Goal: Task Accomplishment & Management: Use online tool/utility

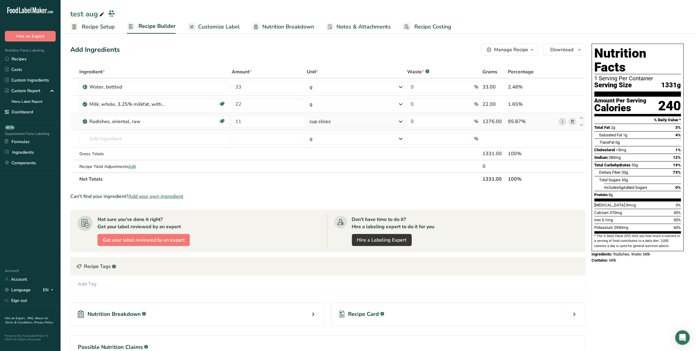
click at [575, 122] on icon at bounding box center [573, 121] width 4 height 6
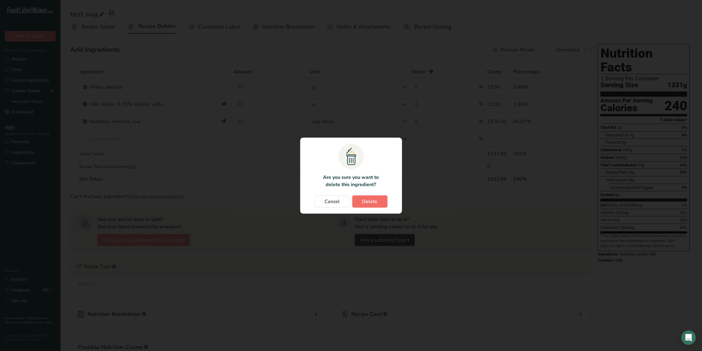
click at [362, 200] on button "Delete" at bounding box center [369, 201] width 35 height 12
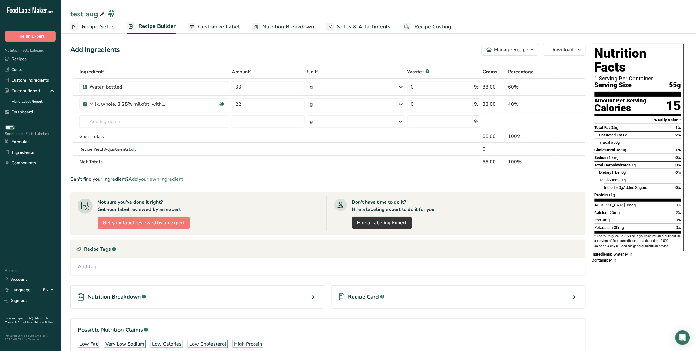
click at [301, 25] on span "Nutrition Breakdown" at bounding box center [288, 27] width 52 height 8
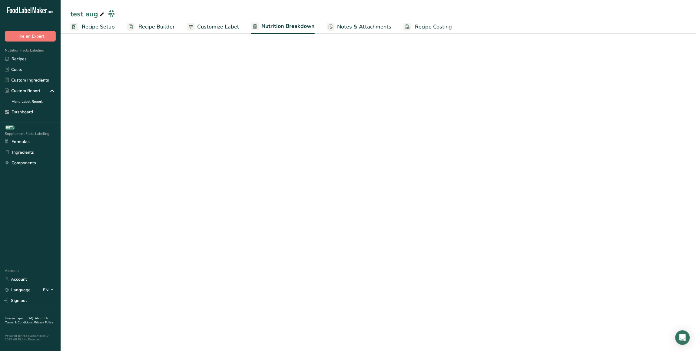
select select "Calories"
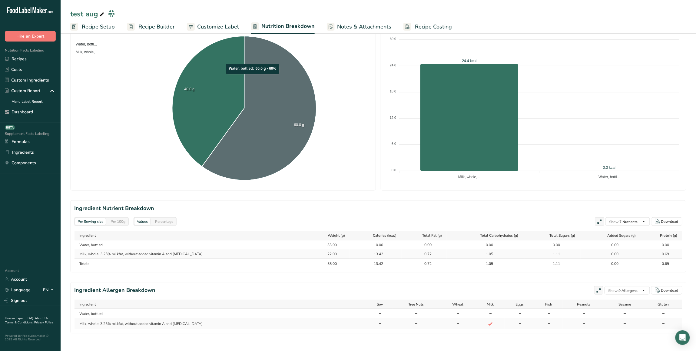
scroll to position [111, 0]
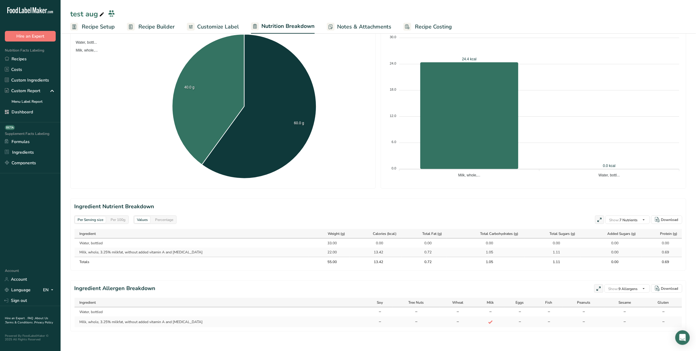
click at [120, 219] on div "Per 100g" at bounding box center [118, 219] width 20 height 7
click at [93, 220] on div "Per Serving size" at bounding box center [90, 219] width 31 height 7
click at [118, 219] on div "Per 100g" at bounding box center [118, 219] width 20 height 7
click at [102, 222] on div "Per Serving size" at bounding box center [90, 219] width 31 height 7
click at [114, 221] on div "Per 100g" at bounding box center [118, 219] width 20 height 7
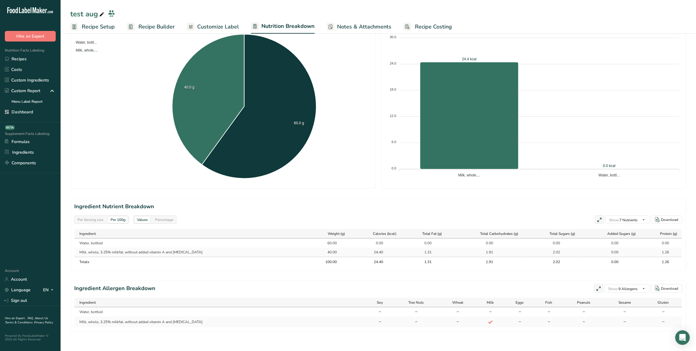
click at [94, 221] on div "Per Serving size" at bounding box center [90, 219] width 31 height 7
click at [139, 29] on span "Recipe Builder" at bounding box center [156, 27] width 36 height 8
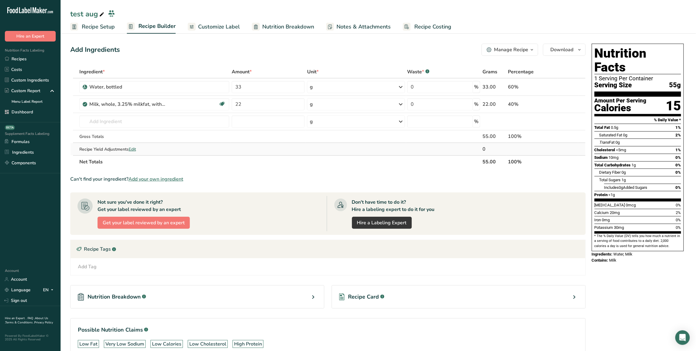
click at [133, 148] on span "Edit" at bounding box center [132, 149] width 7 height 6
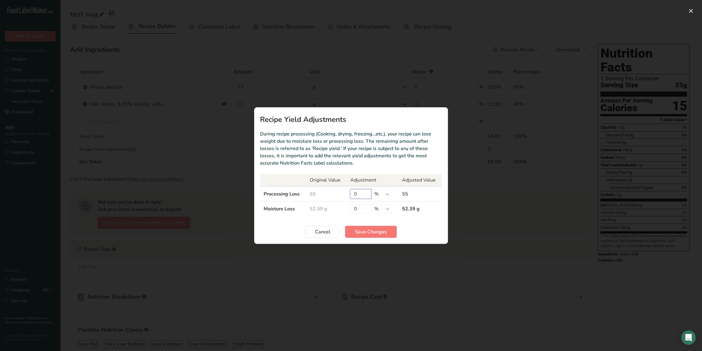
click at [364, 194] on input "0" at bounding box center [360, 194] width 21 height 10
type input "100"
click at [364, 229] on span "Save Changes" at bounding box center [371, 231] width 32 height 7
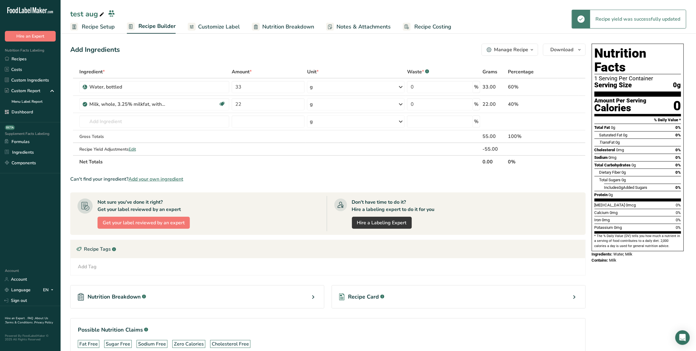
click at [291, 23] on span "Nutrition Breakdown" at bounding box center [288, 27] width 52 height 8
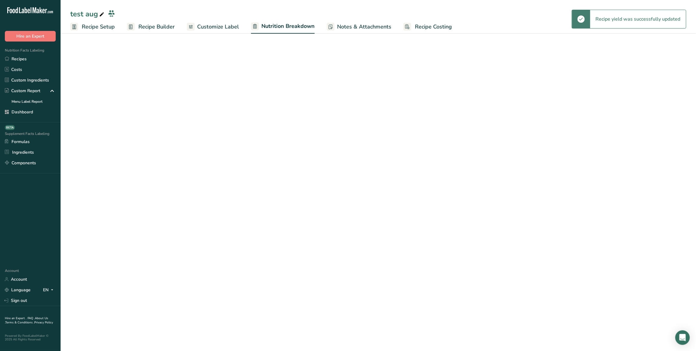
select select "Calories"
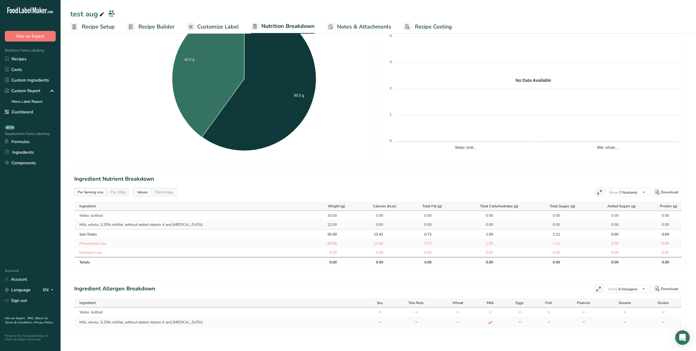
scroll to position [139, 0]
click at [114, 191] on div "Per 100g" at bounding box center [118, 191] width 20 height 7
click at [94, 193] on div "Per Serving size" at bounding box center [90, 191] width 31 height 7
click at [117, 190] on div "Per 100g" at bounding box center [118, 191] width 20 height 7
click at [149, 25] on span "Recipe Builder" at bounding box center [156, 27] width 36 height 8
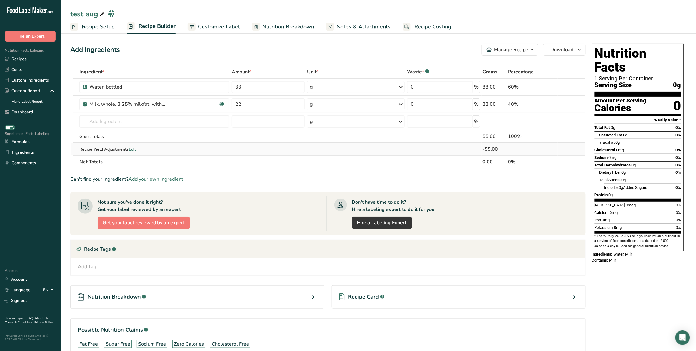
click at [132, 149] on span "Edit" at bounding box center [132, 149] width 7 height 6
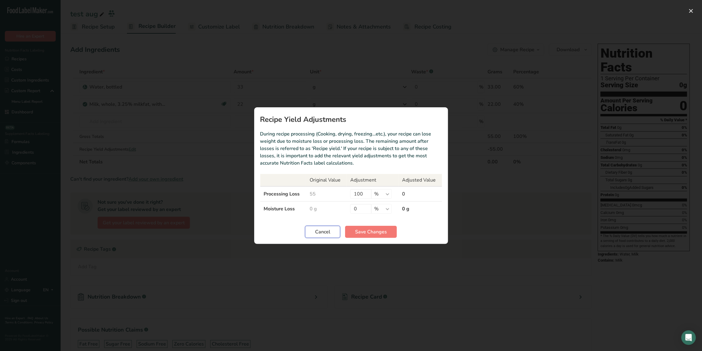
click at [331, 233] on button "Cancel" at bounding box center [322, 232] width 35 height 12
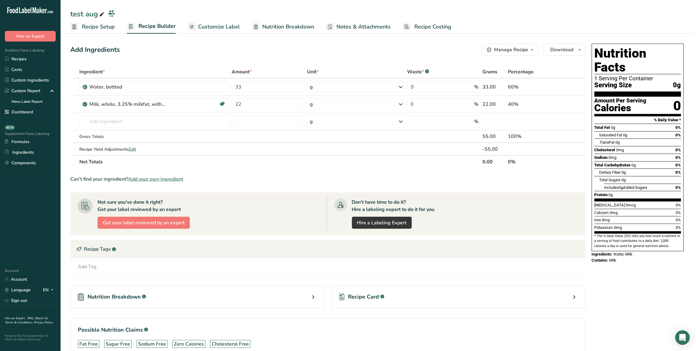
click at [299, 26] on span "Nutrition Breakdown" at bounding box center [288, 27] width 52 height 8
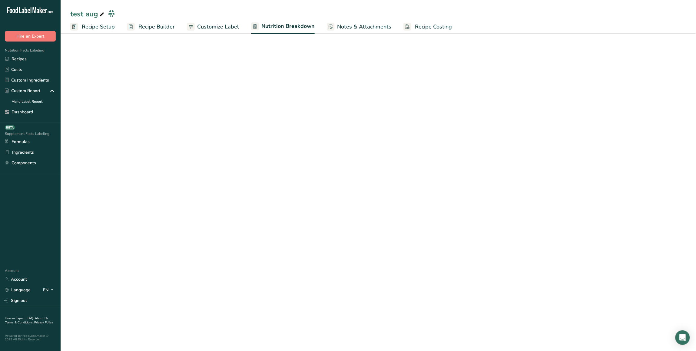
select select "Calories"
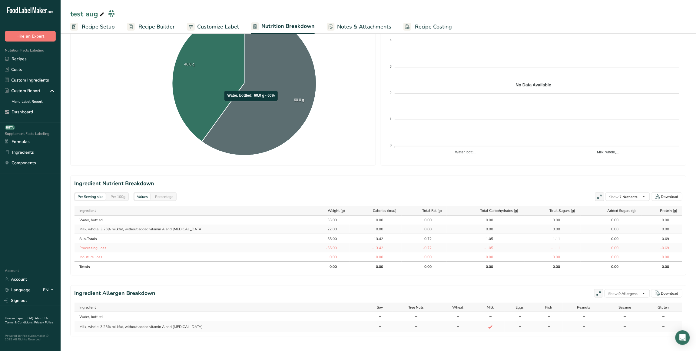
scroll to position [139, 0]
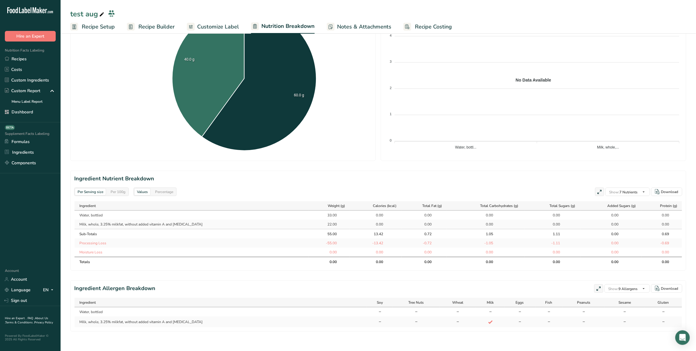
click at [160, 27] on span "Recipe Builder" at bounding box center [156, 27] width 36 height 8
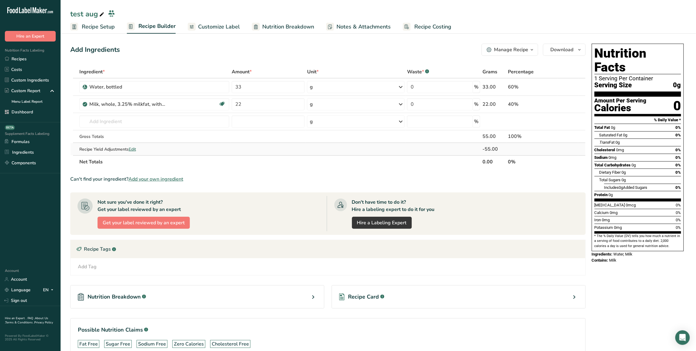
click at [136, 150] on span "Edit" at bounding box center [132, 149] width 7 height 6
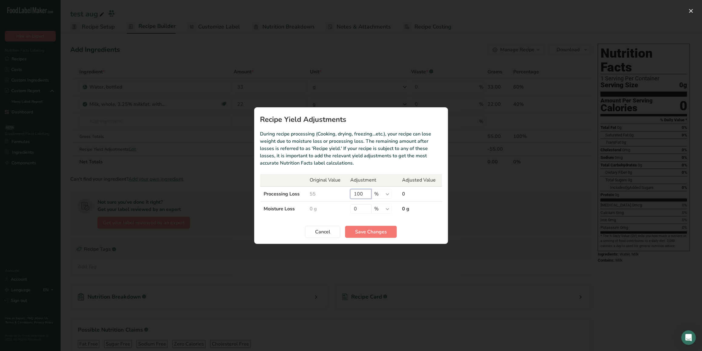
click at [357, 195] on input "100" at bounding box center [360, 194] width 21 height 10
type input "99"
click at [368, 232] on span "Save Changes" at bounding box center [371, 231] width 32 height 7
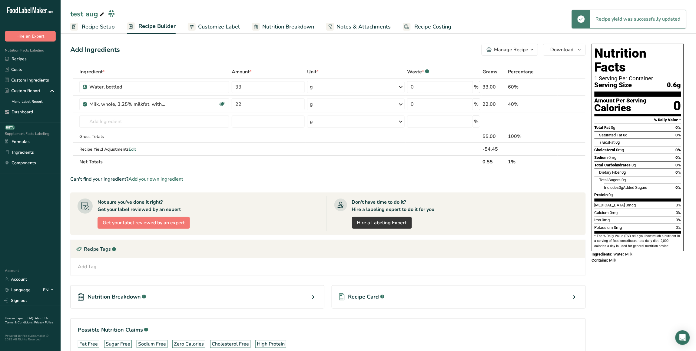
click at [295, 26] on span "Nutrition Breakdown" at bounding box center [288, 27] width 52 height 8
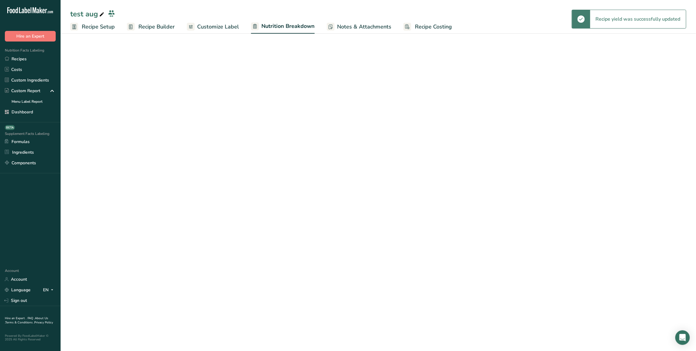
select select "Calories"
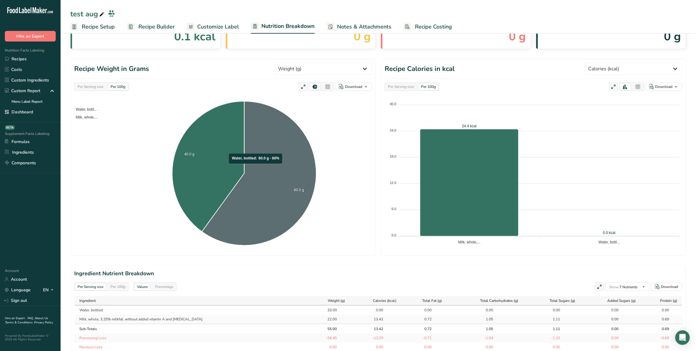
scroll to position [139, 0]
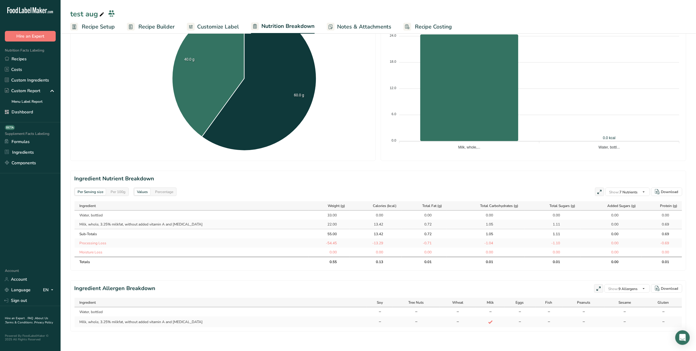
click at [117, 191] on div "Per 100g" at bounding box center [118, 191] width 20 height 7
click at [98, 193] on div "Per Serving size" at bounding box center [90, 191] width 31 height 7
click at [120, 193] on div "Per 100g" at bounding box center [118, 191] width 20 height 7
click at [155, 28] on span "Recipe Builder" at bounding box center [156, 27] width 36 height 8
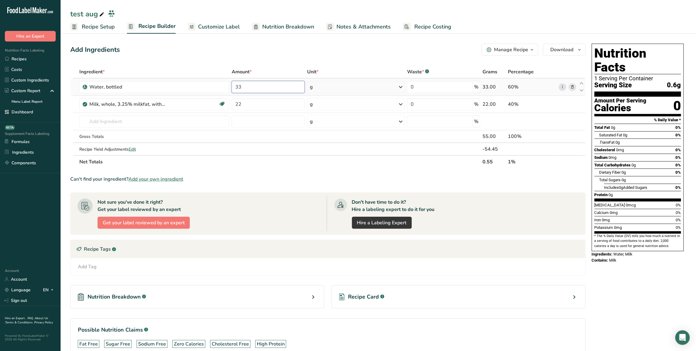
click at [246, 84] on input "33" at bounding box center [268, 87] width 73 height 12
type input "30"
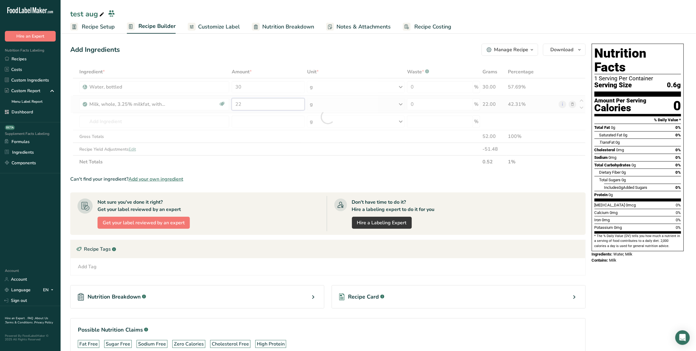
click at [260, 108] on div "Ingredient * Amount * Unit * Waste * .a-a{fill:#347362;}.b-a{fill:#fff;} Grams …" at bounding box center [328, 116] width 516 height 103
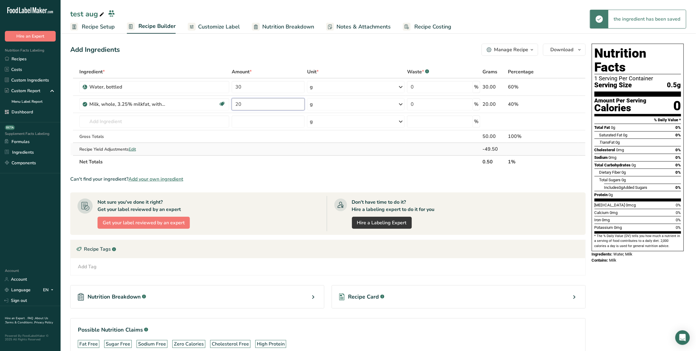
type input "20"
click at [270, 146] on div "Ingredient * Amount * Unit * Waste * .a-a{fill:#347362;}.b-a{fill:#fff;} Grams …" at bounding box center [328, 116] width 516 height 103
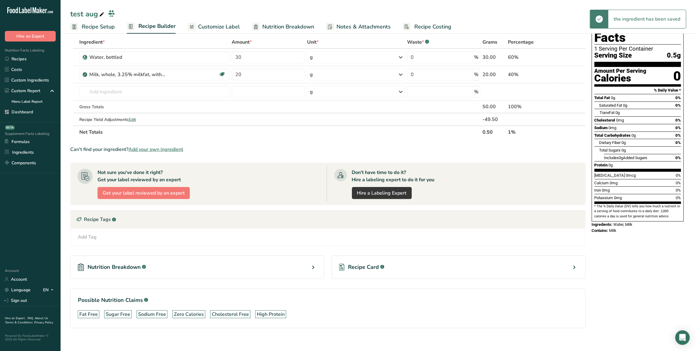
scroll to position [36, 0]
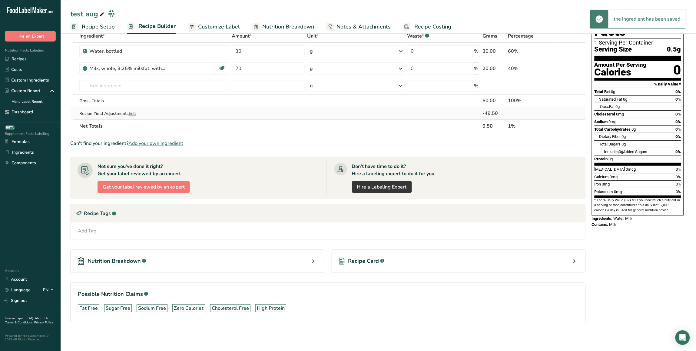
click at [134, 114] on span "Edit" at bounding box center [132, 114] width 7 height 6
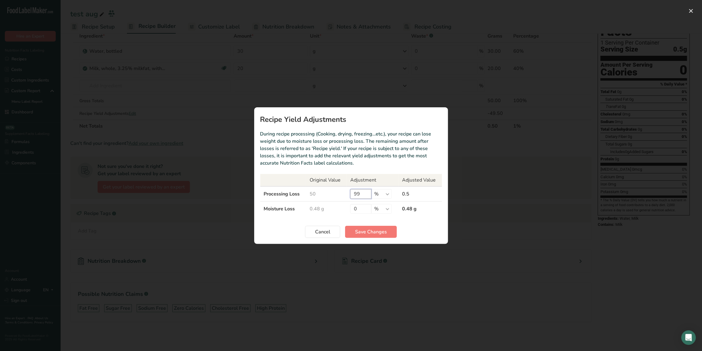
click at [364, 195] on input "99" at bounding box center [360, 194] width 21 height 10
type input "100"
click at [378, 233] on span "Save Changes" at bounding box center [371, 231] width 32 height 7
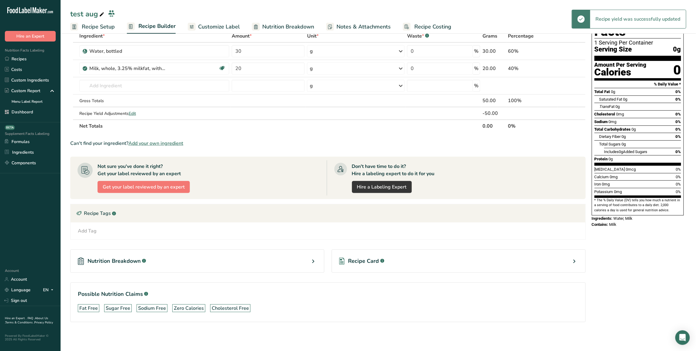
click at [290, 24] on span "Nutrition Breakdown" at bounding box center [288, 27] width 52 height 8
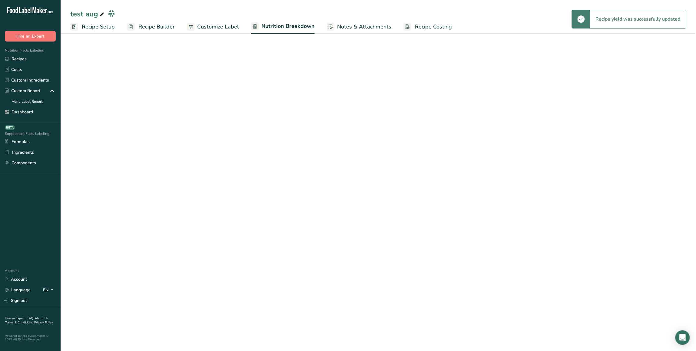
select select "Calories"
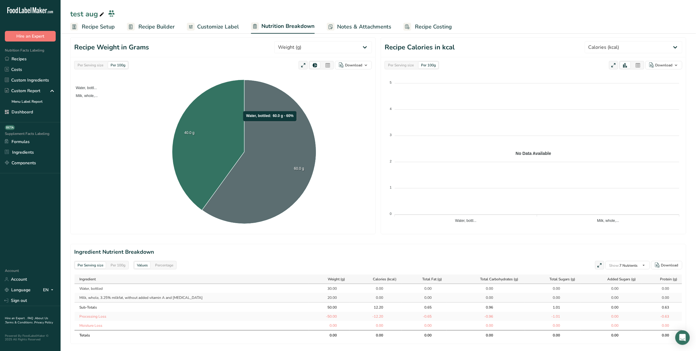
scroll to position [139, 0]
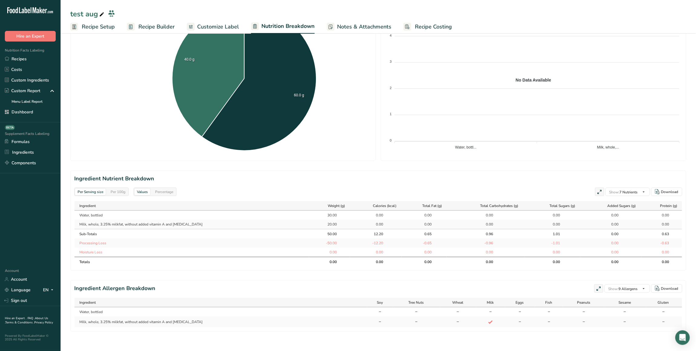
drag, startPoint x: 309, startPoint y: 234, endPoint x: 318, endPoint y: 234, distance: 9.7
click at [322, 234] on div "50.00" at bounding box center [329, 233] width 15 height 5
drag, startPoint x: 305, startPoint y: 261, endPoint x: 322, endPoint y: 259, distance: 16.7
click at [322, 259] on th "0.00" at bounding box center [329, 262] width 41 height 10
click at [120, 191] on div "Per 100g" at bounding box center [118, 191] width 20 height 7
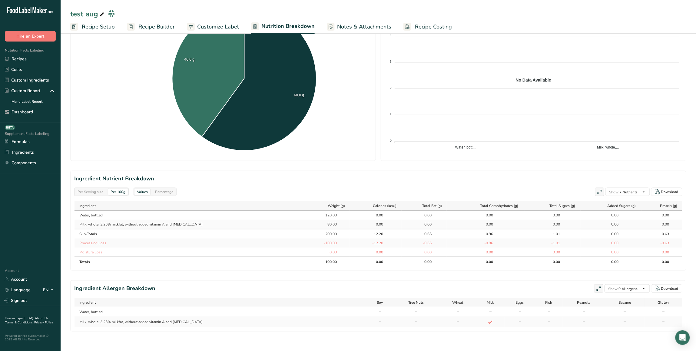
drag, startPoint x: 303, startPoint y: 263, endPoint x: 328, endPoint y: 261, distance: 24.3
click at [328, 261] on th "100.00" at bounding box center [329, 262] width 41 height 10
drag, startPoint x: 307, startPoint y: 215, endPoint x: 324, endPoint y: 215, distance: 17.3
click at [324, 215] on div "120.00" at bounding box center [329, 214] width 35 height 5
drag, startPoint x: 309, startPoint y: 223, endPoint x: 322, endPoint y: 223, distance: 13.3
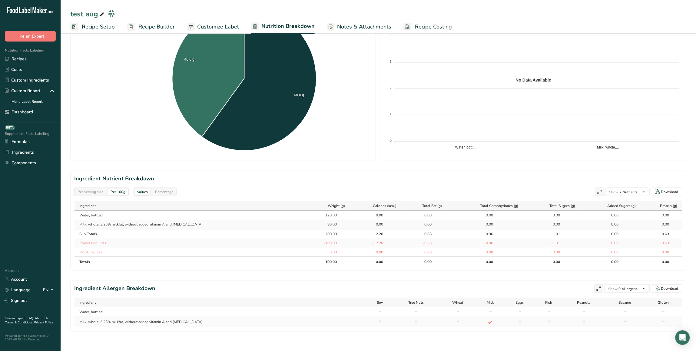
click at [322, 223] on div "80.00" at bounding box center [329, 224] width 35 height 5
click at [95, 190] on div "Per Serving size" at bounding box center [90, 191] width 31 height 7
click at [116, 194] on div "Per 100g" at bounding box center [118, 191] width 20 height 7
drag, startPoint x: 304, startPoint y: 215, endPoint x: 320, endPoint y: 215, distance: 16.4
click at [320, 215] on div "120.00" at bounding box center [329, 214] width 35 height 5
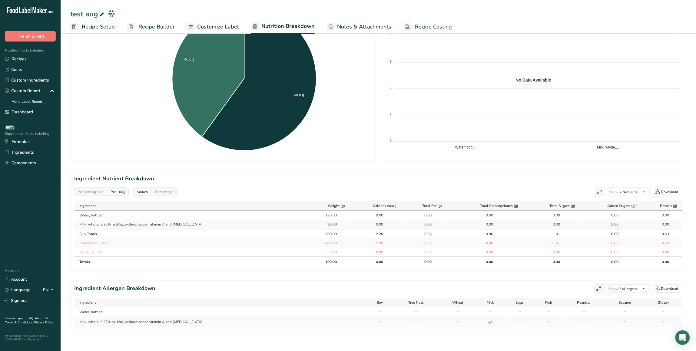
drag, startPoint x: 308, startPoint y: 223, endPoint x: 323, endPoint y: 224, distance: 14.9
click at [323, 224] on div "80.00" at bounding box center [329, 224] width 35 height 5
drag, startPoint x: 307, startPoint y: 233, endPoint x: 324, endPoint y: 234, distance: 17.6
click at [324, 234] on div "200.00" at bounding box center [329, 233] width 35 height 5
click at [93, 193] on div "Per Serving size" at bounding box center [90, 191] width 31 height 7
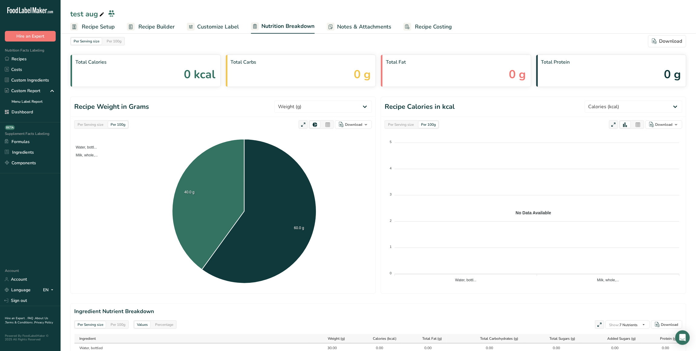
scroll to position [0, 0]
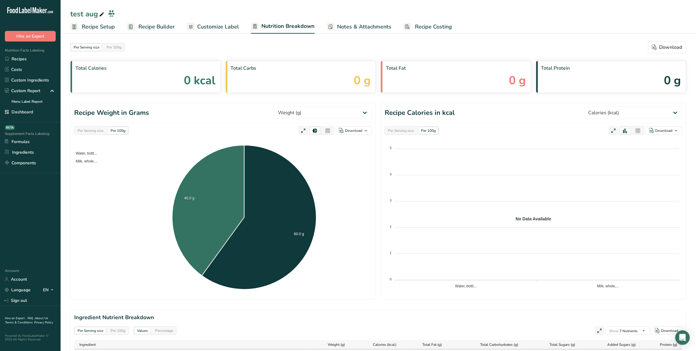
click at [158, 26] on span "Recipe Builder" at bounding box center [156, 27] width 36 height 8
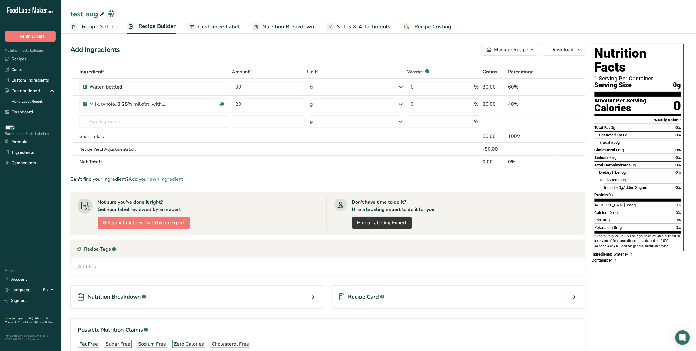
click at [675, 82] on span "0g" at bounding box center [678, 86] width 8 height 8
drag, startPoint x: 675, startPoint y: 72, endPoint x: 680, endPoint y: 72, distance: 5.2
click at [680, 82] on span "0g" at bounding box center [678, 86] width 8 height 8
click at [108, 28] on span "Recipe Setup" at bounding box center [98, 27] width 33 height 8
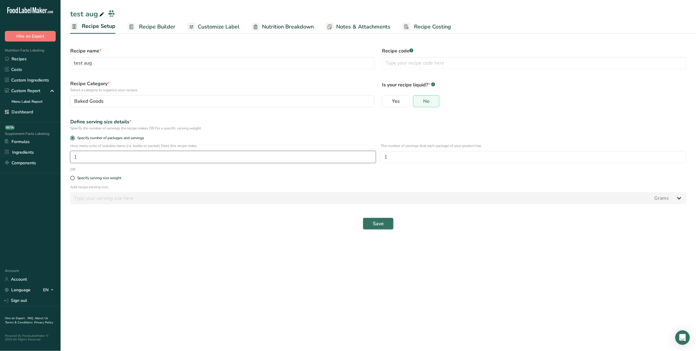
click at [205, 161] on input "1" at bounding box center [223, 157] width 306 height 12
click at [164, 26] on span "Recipe Builder" at bounding box center [157, 27] width 36 height 8
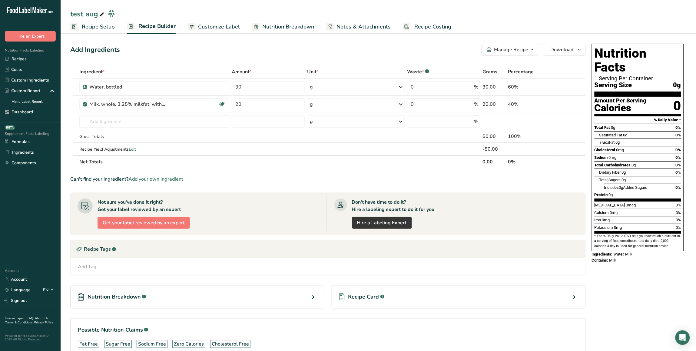
click at [91, 28] on span "Recipe Setup" at bounding box center [98, 27] width 33 height 8
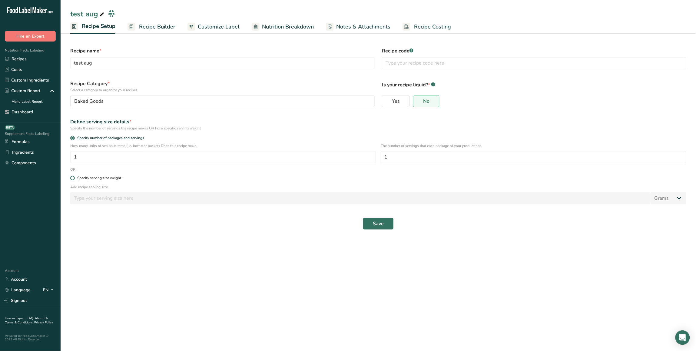
click at [79, 176] on div "Specify serving size weight" at bounding box center [99, 178] width 44 height 5
click at [74, 176] on input "Specify serving size weight" at bounding box center [72, 178] width 4 height 4
radio input "true"
radio input "false"
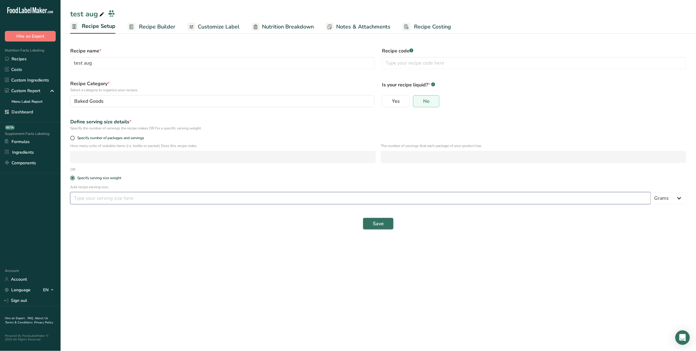
click at [106, 203] on input "number" at bounding box center [360, 198] width 581 height 12
type input "100"
click at [371, 221] on button "Save" at bounding box center [378, 224] width 31 height 12
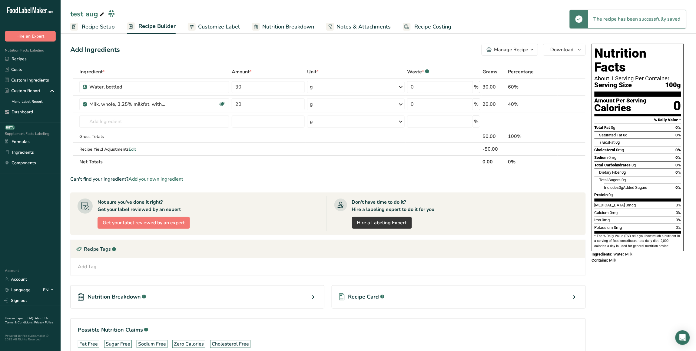
click at [285, 27] on span "Nutrition Breakdown" at bounding box center [288, 27] width 52 height 8
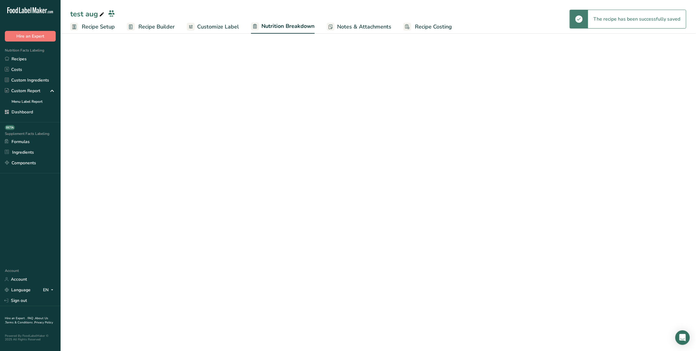
select select "Calories"
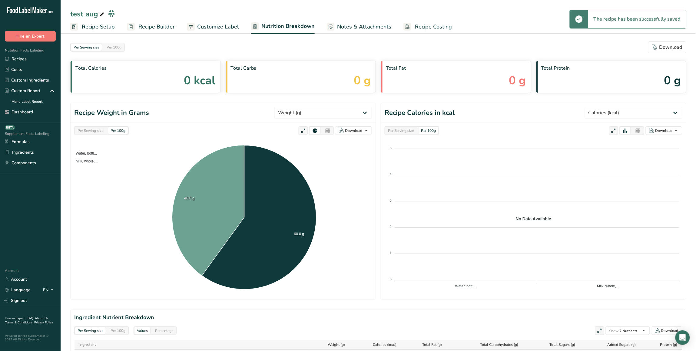
scroll to position [139, 0]
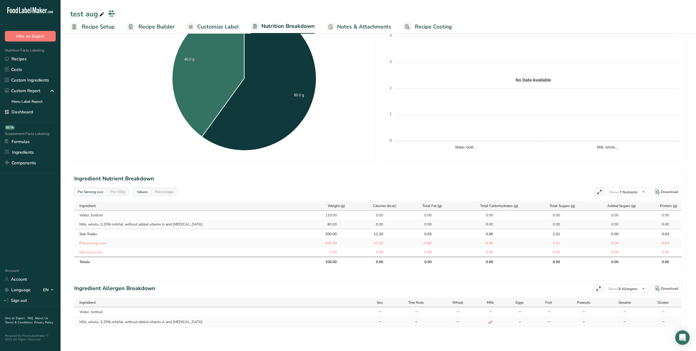
click at [322, 261] on div "100.00" at bounding box center [329, 261] width 15 height 5
click at [112, 191] on div "Per 100g" at bounding box center [118, 191] width 20 height 7
click at [93, 192] on div "Per Serving size" at bounding box center [90, 191] width 31 height 7
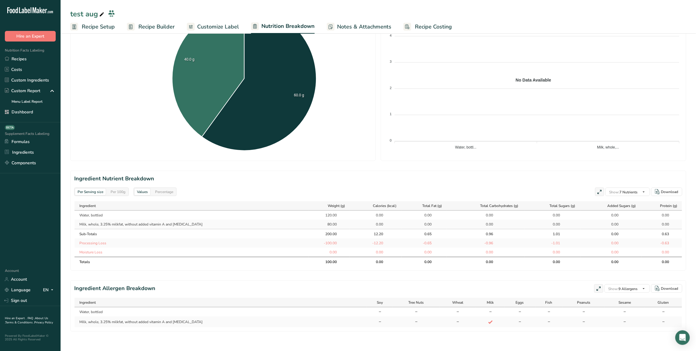
click at [120, 189] on div "Per 100g" at bounding box center [118, 191] width 20 height 7
click at [322, 262] on div "100.00" at bounding box center [329, 261] width 15 height 5
click at [96, 190] on div "Per Serving size" at bounding box center [90, 191] width 31 height 7
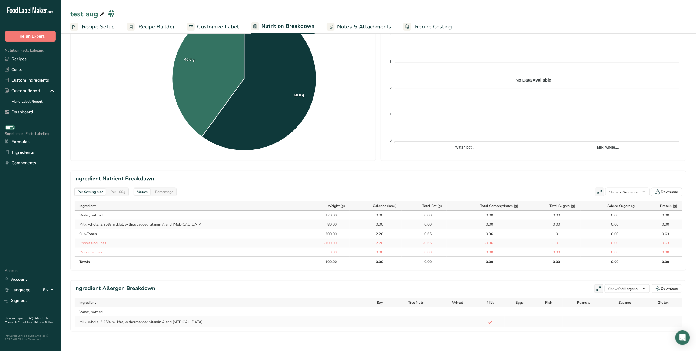
click at [86, 191] on div "Per Serving size" at bounding box center [90, 191] width 31 height 7
click at [117, 192] on div "Per 100g" at bounding box center [118, 191] width 20 height 7
click at [168, 28] on span "Recipe Builder" at bounding box center [156, 27] width 36 height 8
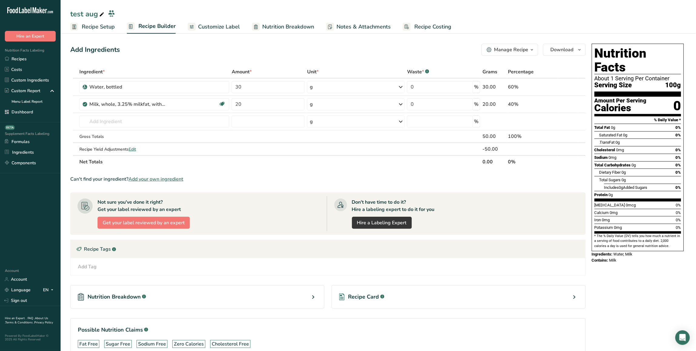
click at [290, 25] on span "Nutrition Breakdown" at bounding box center [288, 27] width 52 height 8
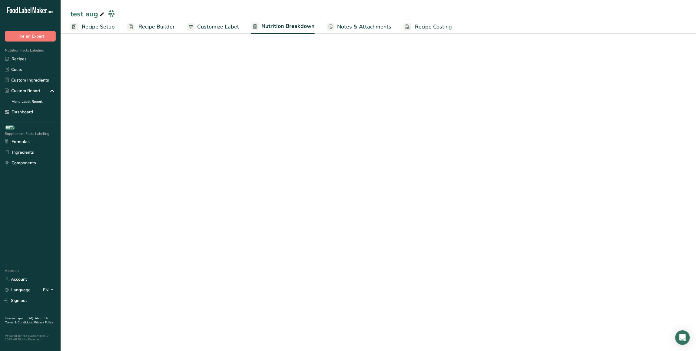
select select "Calories"
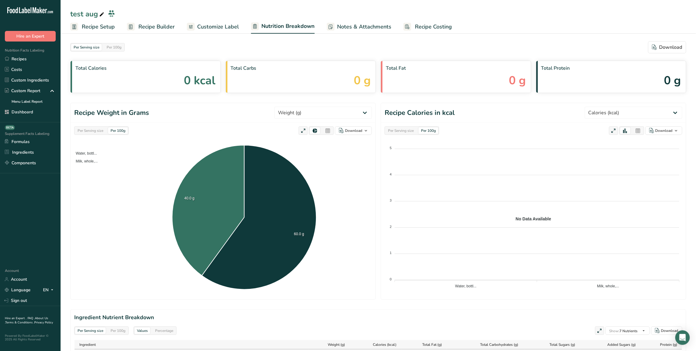
scroll to position [139, 0]
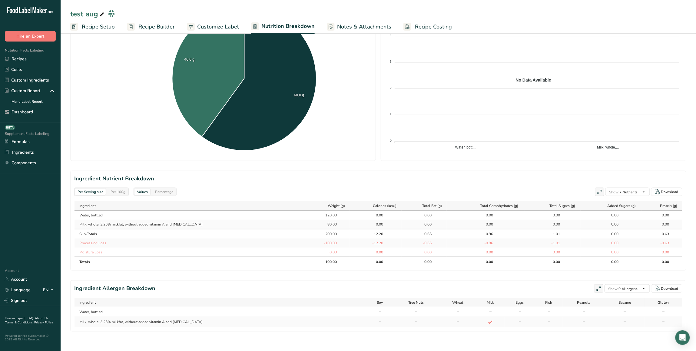
click at [322, 216] on div "120.00" at bounding box center [329, 214] width 15 height 5
click at [322, 235] on div "200.00" at bounding box center [329, 233] width 15 height 5
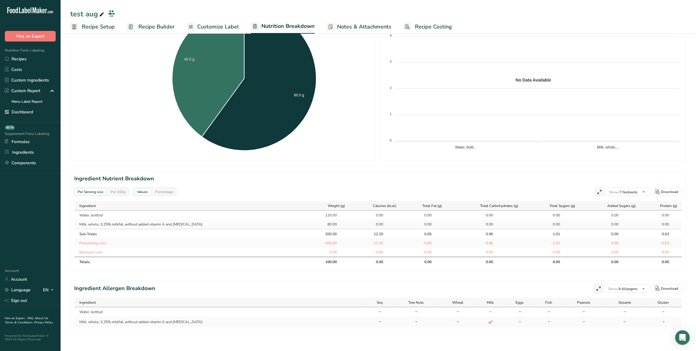
click at [322, 235] on div "200.00" at bounding box center [329, 233] width 15 height 5
click at [157, 30] on span "Recipe Builder" at bounding box center [156, 27] width 36 height 8
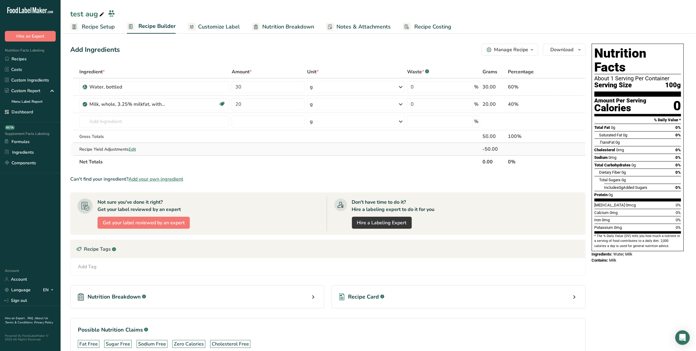
click at [489, 148] on div "-50.00" at bounding box center [494, 148] width 23 height 7
click at [488, 164] on th "0.00" at bounding box center [494, 161] width 25 height 13
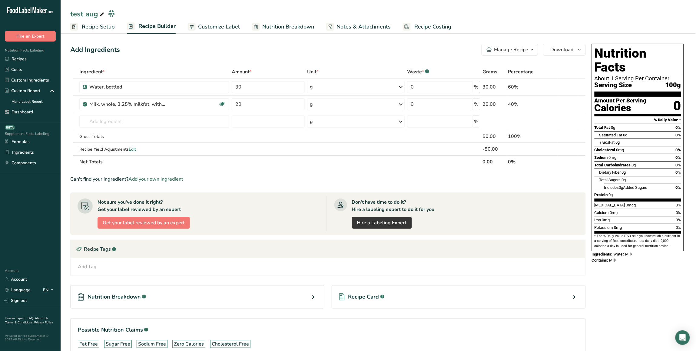
click at [488, 164] on th "0.00" at bounding box center [494, 161] width 25 height 13
click at [673, 82] on span "100g" at bounding box center [674, 86] width 16 height 8
click at [294, 26] on span "Nutrition Breakdown" at bounding box center [288, 27] width 52 height 8
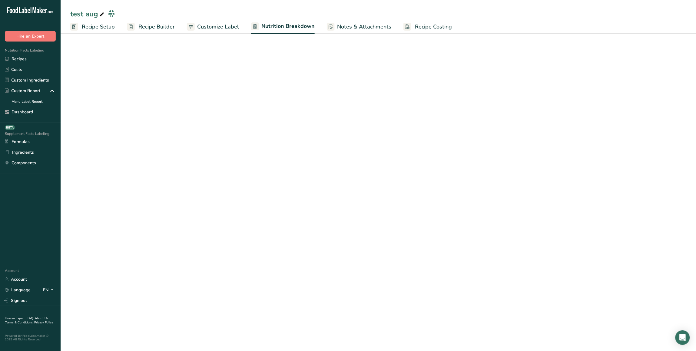
select select "Calories"
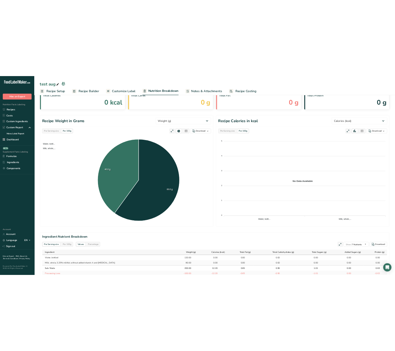
scroll to position [139, 0]
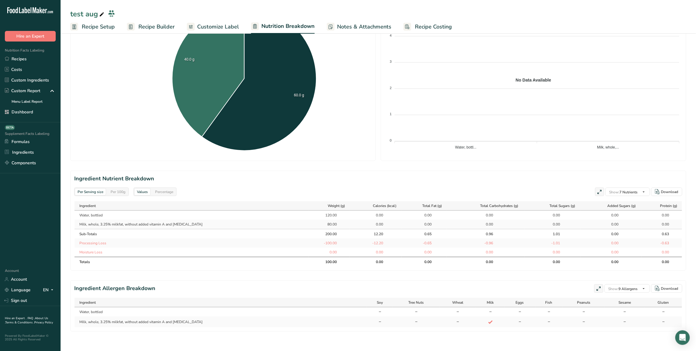
click at [322, 260] on div "100.00" at bounding box center [329, 261] width 15 height 5
click at [114, 192] on div "Per 100g" at bounding box center [118, 191] width 20 height 7
click at [101, 192] on div "Per Serving size" at bounding box center [90, 191] width 31 height 7
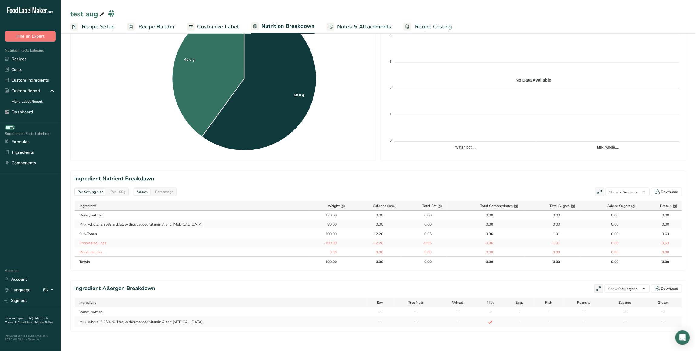
click at [120, 191] on div "Per 100g" at bounding box center [118, 191] width 20 height 7
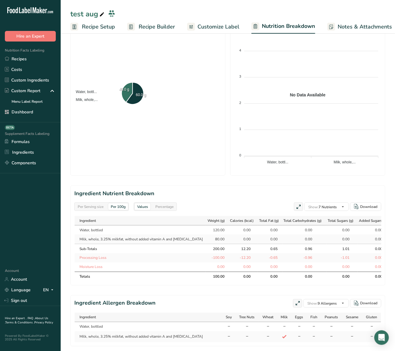
scroll to position [154, 0]
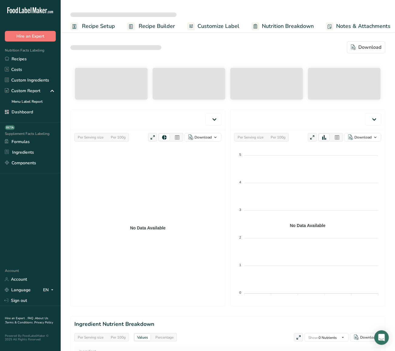
select select "Calories"
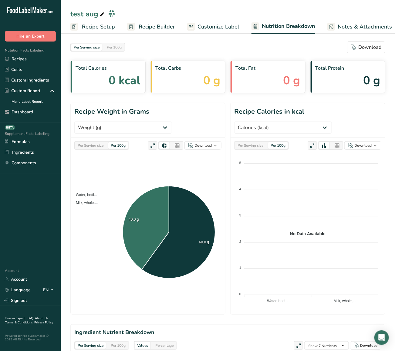
scroll to position [165, 0]
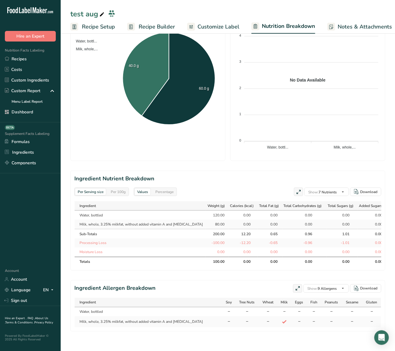
drag, startPoint x: 199, startPoint y: 202, endPoint x: 213, endPoint y: 203, distance: 14.0
click at [213, 211] on td "120.00" at bounding box center [216, 215] width 23 height 9
click at [142, 175] on h2 "Ingredient Nutrient Breakdown" at bounding box center [227, 179] width 307 height 8
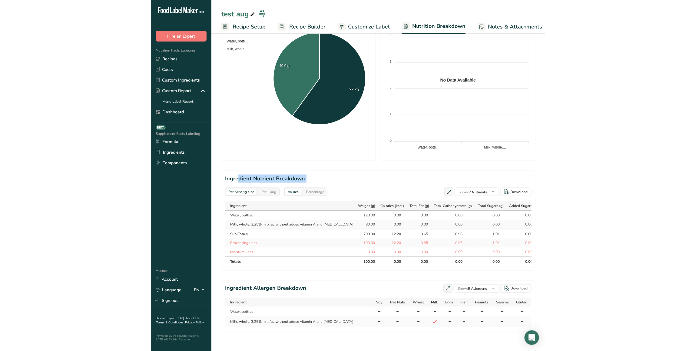
scroll to position [139, 0]
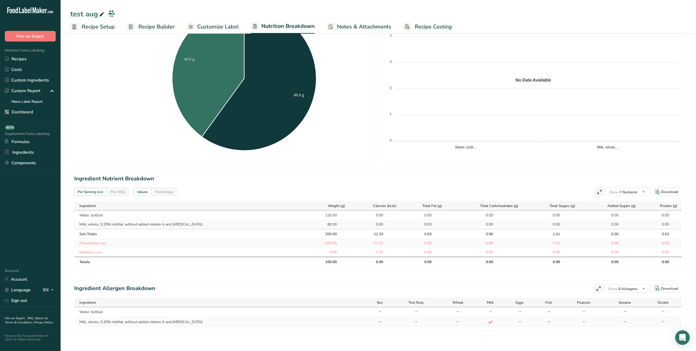
click at [322, 262] on div "100.00" at bounding box center [329, 261] width 15 height 5
click at [112, 192] on div "Per 100g" at bounding box center [118, 191] width 20 height 7
click at [322, 261] on div "100.00" at bounding box center [329, 261] width 15 height 5
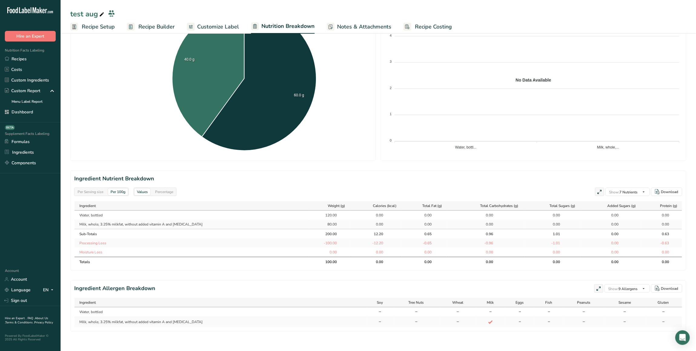
click at [322, 261] on div "100.00" at bounding box center [329, 261] width 15 height 5
click at [148, 25] on span "Recipe Builder" at bounding box center [156, 27] width 36 height 8
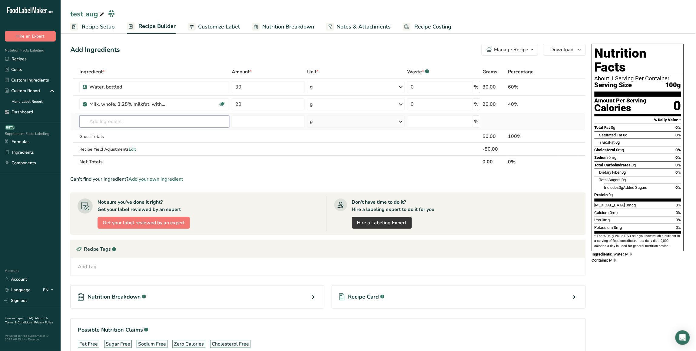
click at [148, 116] on input "text" at bounding box center [154, 121] width 150 height 12
click at [143, 118] on input "text" at bounding box center [154, 121] width 150 height 12
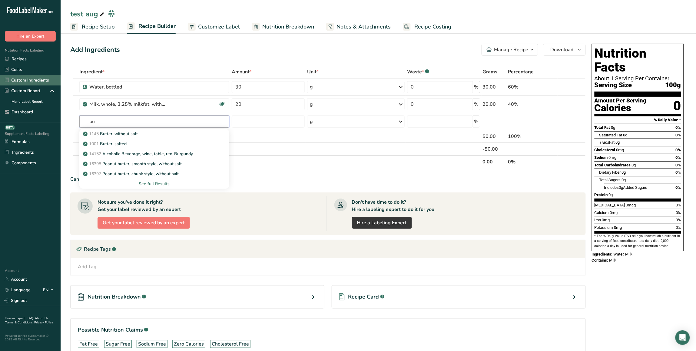
type input "bu"
click at [43, 85] on link "Custom Ingredients" at bounding box center [30, 80] width 61 height 11
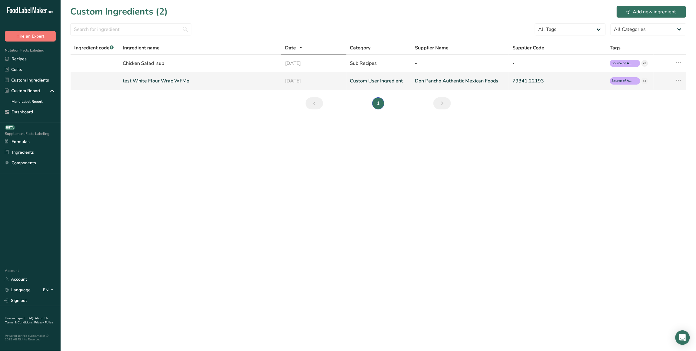
click at [158, 84] on link "test White Flour Wrap WFMq" at bounding box center [200, 80] width 155 height 7
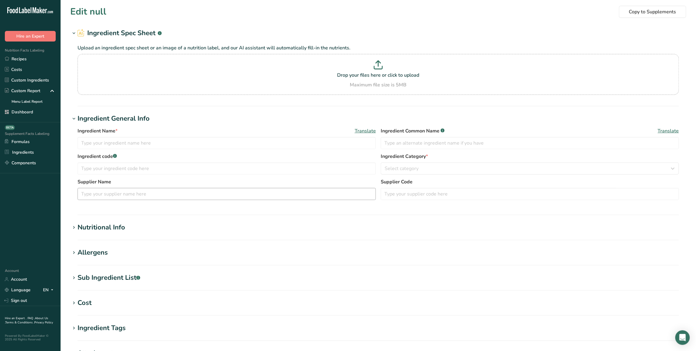
type input "test White Flour Wrap WFMq"
type input "test White Flour Wrap WFM"
type input "Don Pancho Authentic Mexican Foods"
type input "79341.22193"
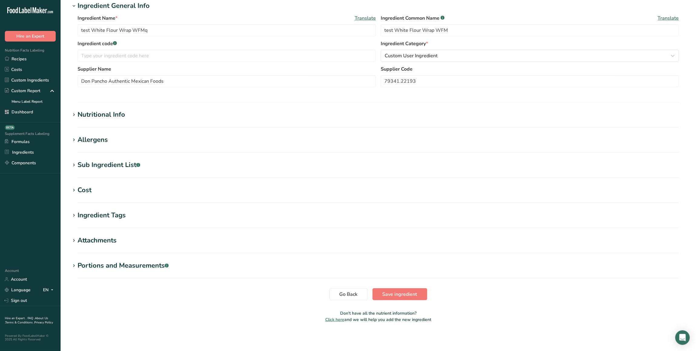
scroll to position [114, 0]
click at [111, 269] on div "Portions and Measurements .a-a{fill:#347362;}.b-a{fill:#fff;}" at bounding box center [123, 265] width 91 height 10
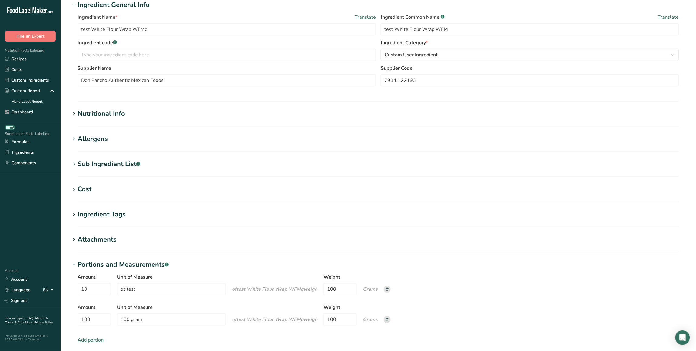
click at [91, 265] on div "Portions and Measurements .a-a{fill:#347362;}.b-a{fill:#fff;}" at bounding box center [123, 265] width 91 height 10
click at [76, 263] on icon at bounding box center [73, 265] width 5 height 8
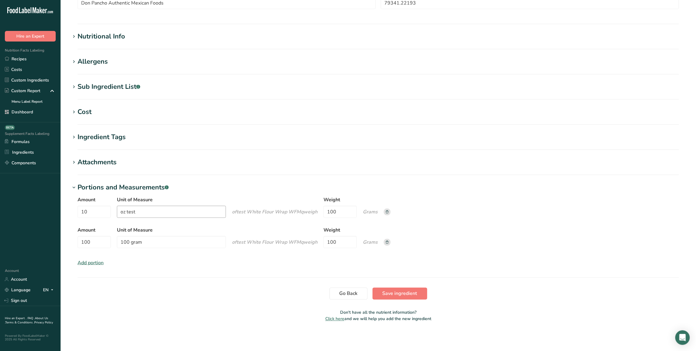
scroll to position [0, 0]
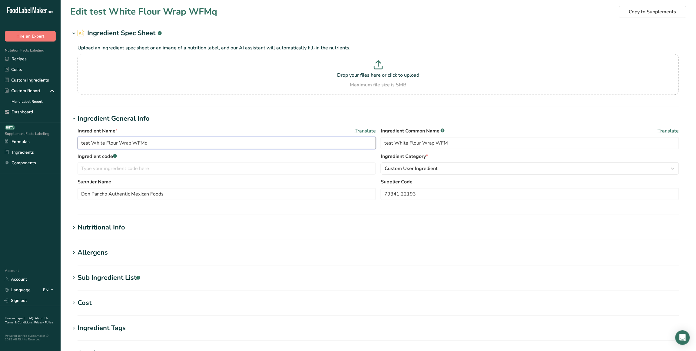
click at [121, 140] on input "test White Flour Wrap WFMq" at bounding box center [227, 143] width 299 height 12
click at [28, 59] on link "Recipes" at bounding box center [30, 59] width 61 height 11
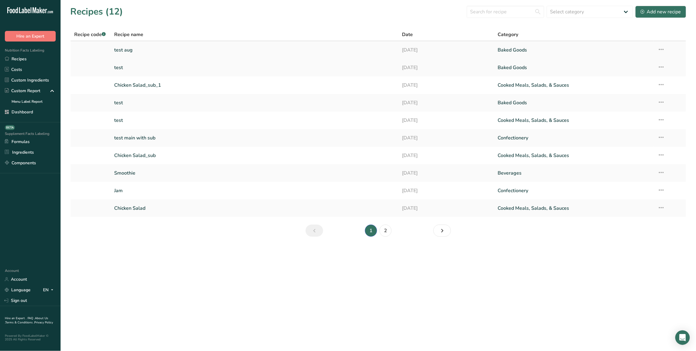
click at [130, 52] on link "test aug" at bounding box center [254, 50] width 281 height 13
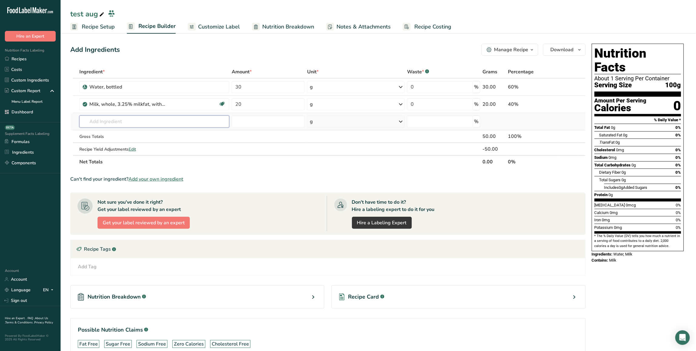
click at [132, 118] on input "text" at bounding box center [154, 121] width 150 height 12
paste input "test White Flour Wrap WFMq"
type input "test White Flour Wrap WFMq"
click at [149, 134] on div "test White Flour Wrap WFMq" at bounding box center [149, 134] width 131 height 6
type input "test White Flour Wrap WFMq"
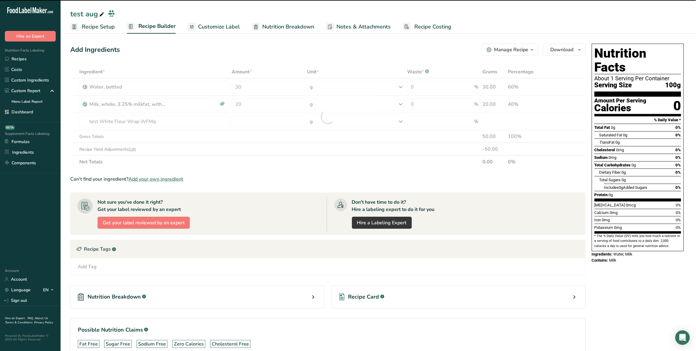
type input "0"
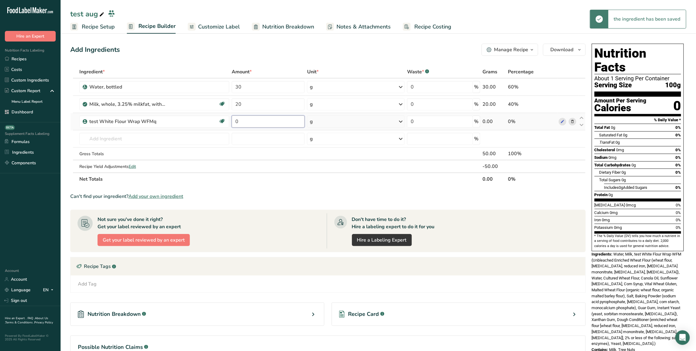
click at [282, 120] on input "0" at bounding box center [268, 121] width 73 height 12
type input "1"
click at [330, 117] on div "Ingredient * Amount * Unit * Waste * .a-a{fill:#347362;}.b-a{fill:#fff;} Grams …" at bounding box center [328, 125] width 516 height 120
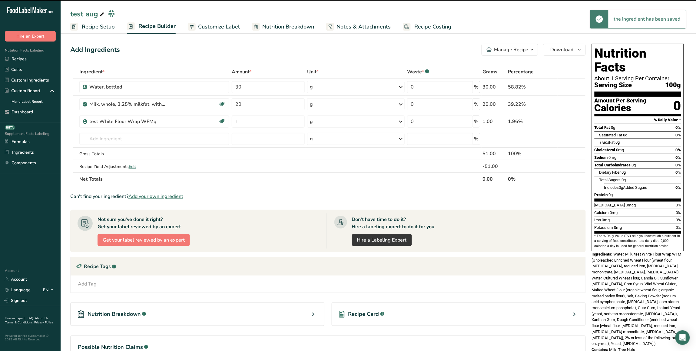
click at [337, 122] on div "g" at bounding box center [356, 121] width 98 height 12
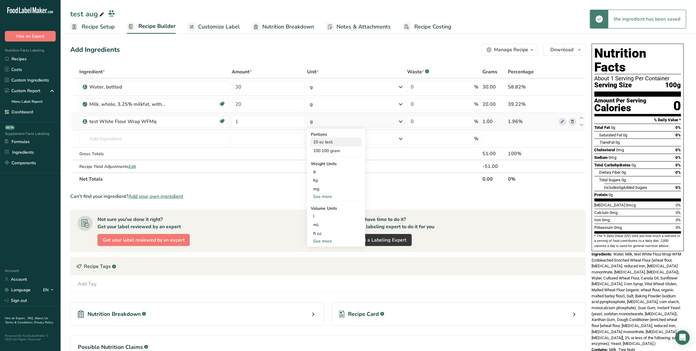
click at [323, 143] on div "10 oz test" at bounding box center [336, 142] width 51 height 9
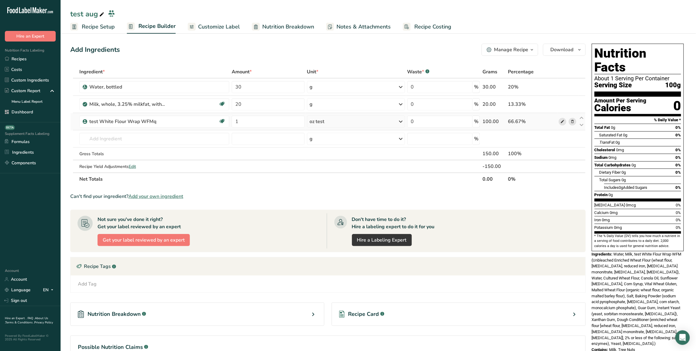
click at [394, 122] on span at bounding box center [562, 121] width 7 height 7
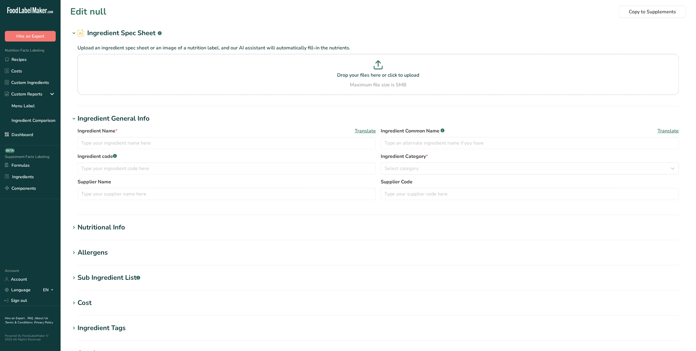
type input "test White Flour Wrap WFMq"
type input "test White Flour Wrap WFM"
type input "Don Pancho Authentic Mexican Foods"
type input "79341.22193"
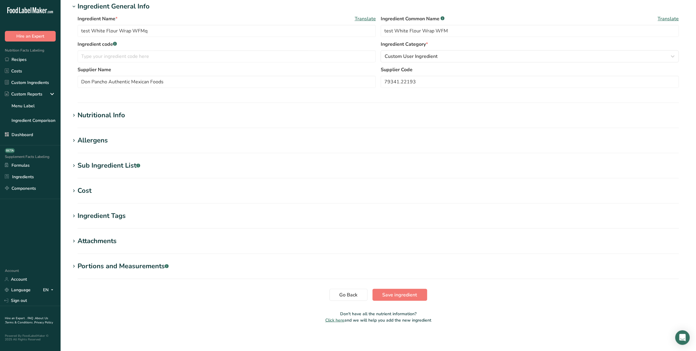
scroll to position [114, 0]
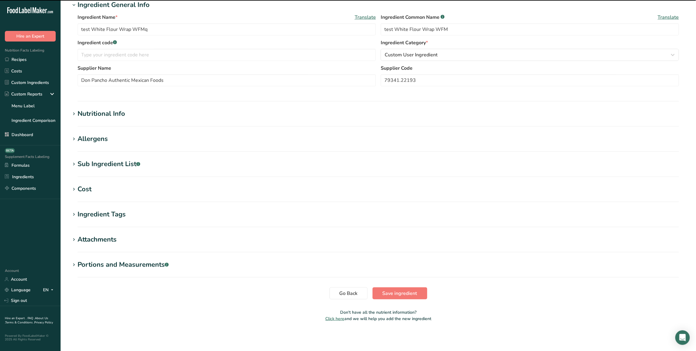
click at [155, 266] on div "Portions and Measurements .a-a{fill:#347362;}.b-a{fill:#fff;}" at bounding box center [123, 265] width 91 height 10
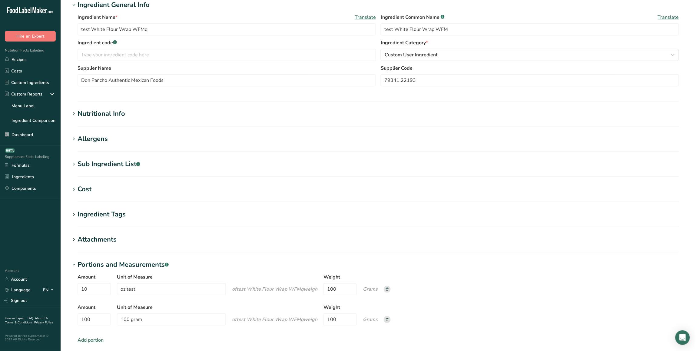
click at [389, 292] on rect at bounding box center [387, 289] width 7 height 7
type input "100"
type input "100 gram"
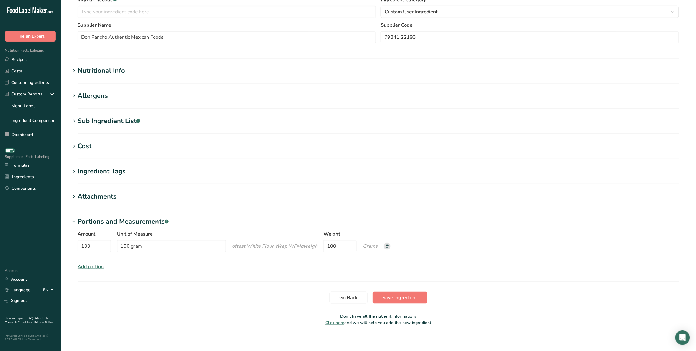
scroll to position [161, 0]
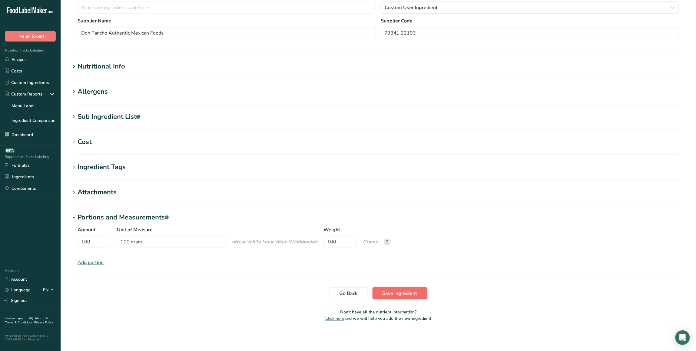
click at [402, 287] on button "Save ingredient" at bounding box center [400, 293] width 55 height 12
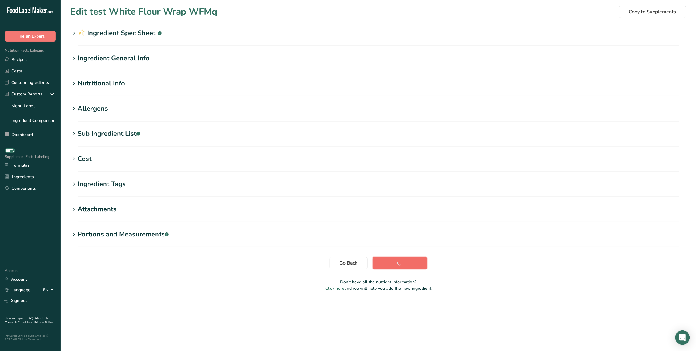
scroll to position [0, 0]
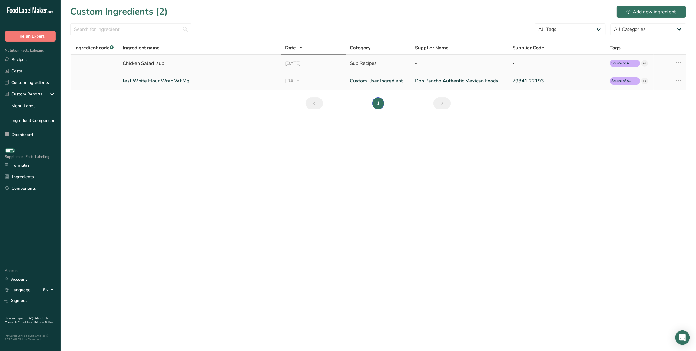
click at [153, 60] on div "Chicken Salad_sub" at bounding box center [200, 63] width 155 height 7
click at [167, 78] on link "test White Flour Wrap WFMq" at bounding box center [200, 80] width 155 height 7
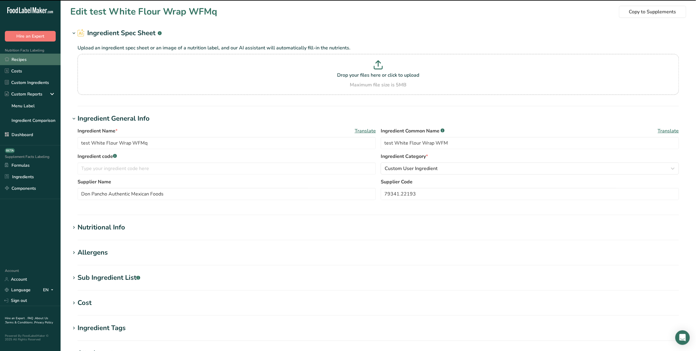
click at [37, 56] on link "Recipes" at bounding box center [30, 60] width 61 height 12
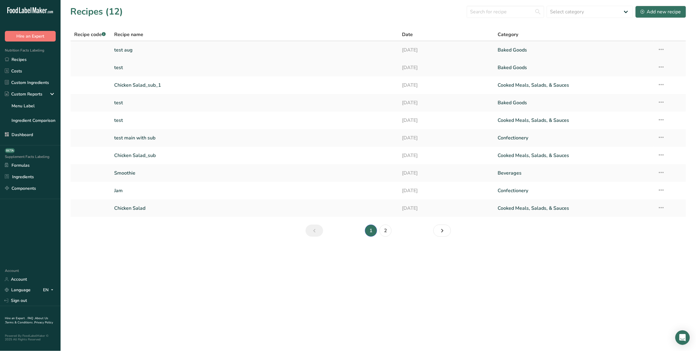
click at [123, 48] on link "test aug" at bounding box center [254, 50] width 281 height 13
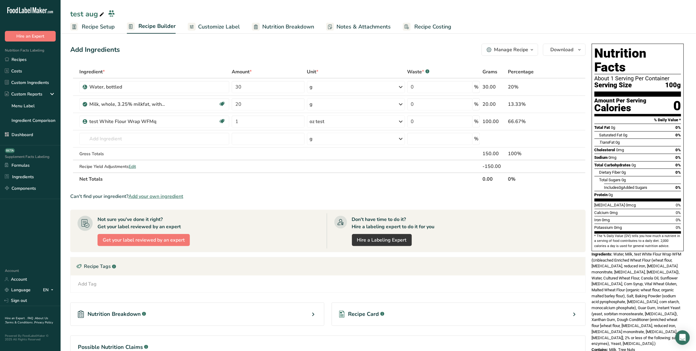
click at [299, 29] on span "Nutrition Breakdown" at bounding box center [288, 27] width 52 height 8
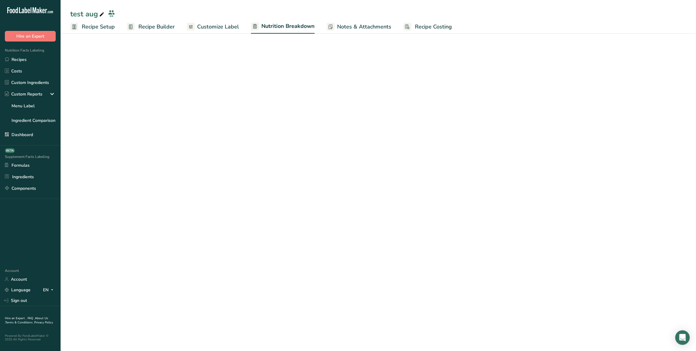
select select "Calories"
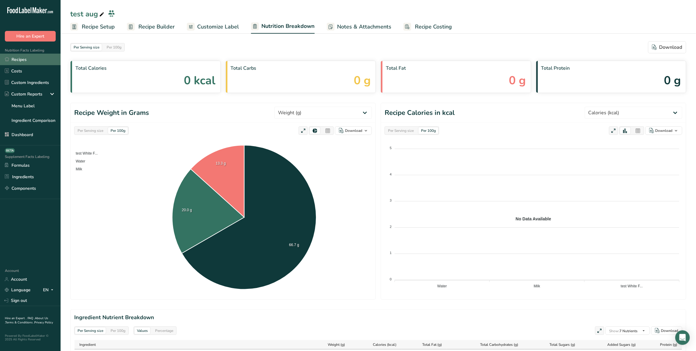
click at [24, 60] on link "Recipes" at bounding box center [30, 60] width 61 height 12
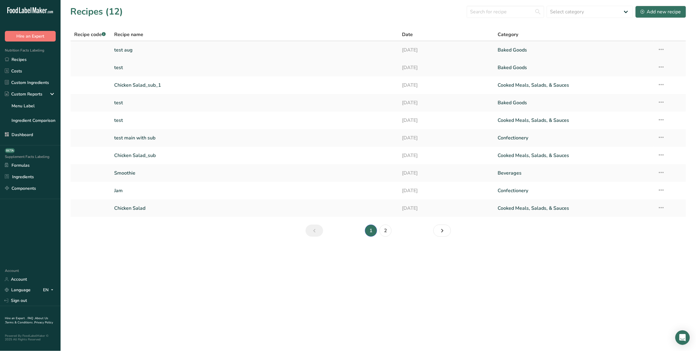
click at [119, 52] on link "test aug" at bounding box center [254, 50] width 281 height 13
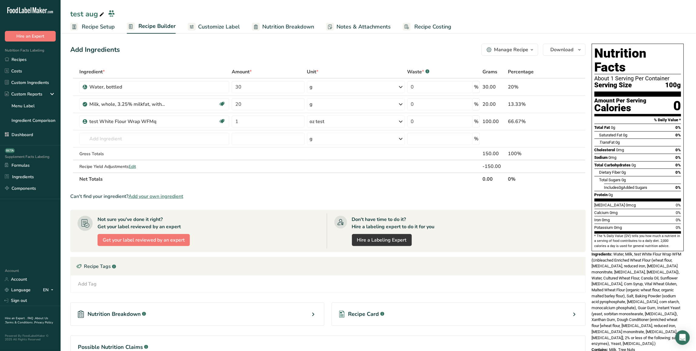
click at [98, 30] on span "Recipe Setup" at bounding box center [98, 27] width 33 height 8
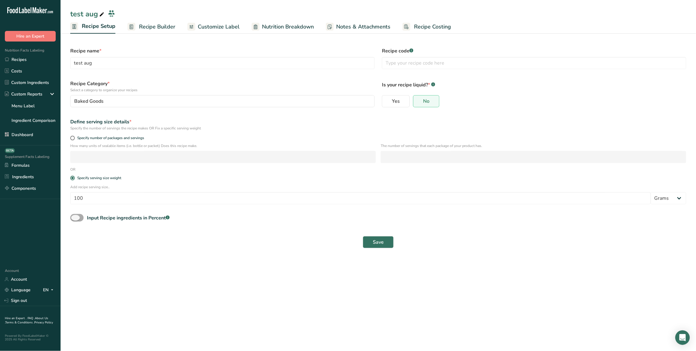
click at [78, 217] on span at bounding box center [76, 218] width 13 height 8
click at [74, 217] on input "Input Recipe ingredients in Percent .a-a{fill:#347362;}.b-a{fill:#fff;}" at bounding box center [72, 218] width 4 height 4
checkbox input "true"
click at [111, 241] on input "number" at bounding box center [361, 243] width 582 height 12
type input "100"
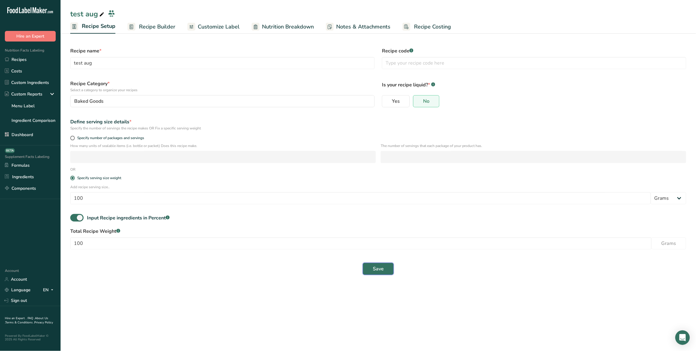
click at [378, 266] on span "Save" at bounding box center [378, 268] width 11 height 7
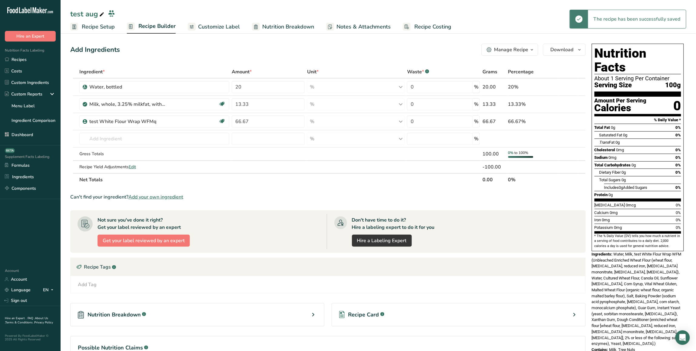
click at [164, 28] on span "Recipe Builder" at bounding box center [156, 26] width 37 height 8
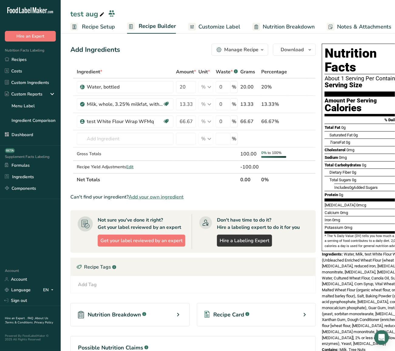
click at [104, 27] on span "Recipe Setup" at bounding box center [98, 27] width 33 height 8
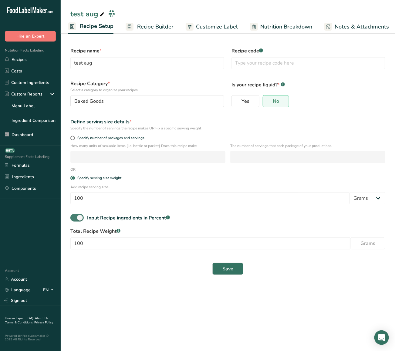
click at [79, 219] on span at bounding box center [76, 218] width 13 height 8
click at [74, 219] on input "Input Recipe ingredients in Percent .a-a{fill:#347362;}.b-a{fill:#fff;}" at bounding box center [72, 218] width 4 height 4
click at [79, 219] on span at bounding box center [76, 218] width 13 height 8
click at [74, 219] on input "Input Recipe ingredients in Percent .a-a{fill:#347362;}.b-a{fill:#fff;}" at bounding box center [72, 218] width 4 height 4
click at [79, 217] on span at bounding box center [76, 218] width 13 height 8
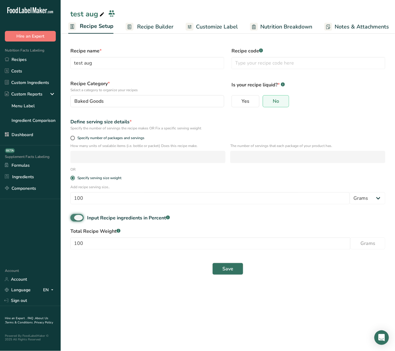
click at [74, 217] on input "Input Recipe ingredients in Percent .a-a{fill:#347362;}.b-a{fill:#fff;}" at bounding box center [72, 218] width 4 height 4
click at [80, 217] on span at bounding box center [76, 218] width 13 height 8
click at [74, 217] on input "Input Recipe ingredients in Percent .a-a{fill:#347362;}.b-a{fill:#fff;}" at bounding box center [72, 218] width 4 height 4
checkbox input "true"
click at [223, 267] on span "Save" at bounding box center [227, 268] width 11 height 7
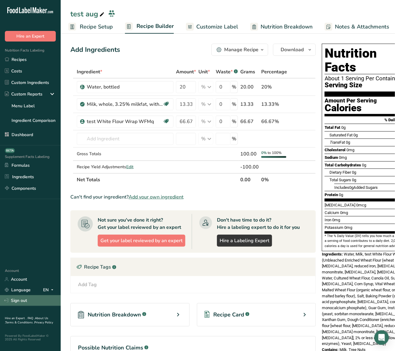
click at [27, 299] on link "Sign out" at bounding box center [30, 300] width 61 height 11
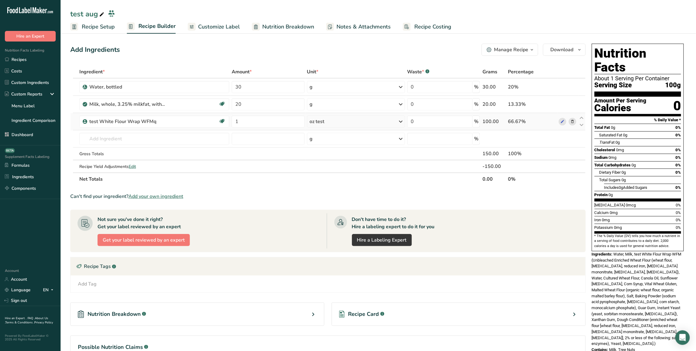
click at [355, 125] on div "oz test" at bounding box center [356, 121] width 98 height 12
click at [345, 54] on div "Add Ingredients Manage Recipe Delete Recipe Duplicate Recipe Scale Recipe Save …" at bounding box center [328, 50] width 516 height 12
click at [319, 123] on div "oz test" at bounding box center [317, 121] width 15 height 7
click at [257, 123] on input "1" at bounding box center [268, 121] width 73 height 12
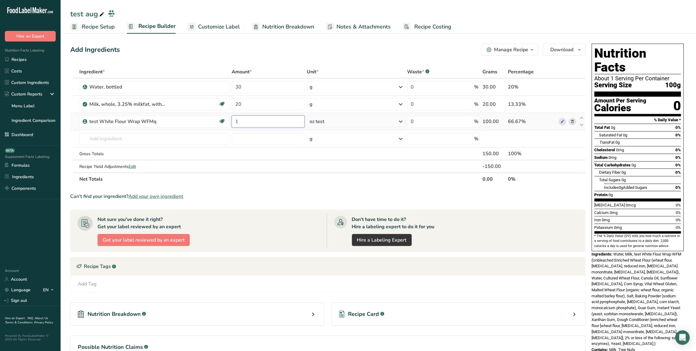
click at [257, 123] on input "1" at bounding box center [268, 121] width 73 height 12
click at [354, 55] on div "Add Ingredients Manage Recipe Delete Recipe Duplicate Recipe Scale Recipe Save …" at bounding box center [328, 50] width 516 height 12
click at [512, 51] on div "Manage Recipe" at bounding box center [512, 49] width 34 height 7
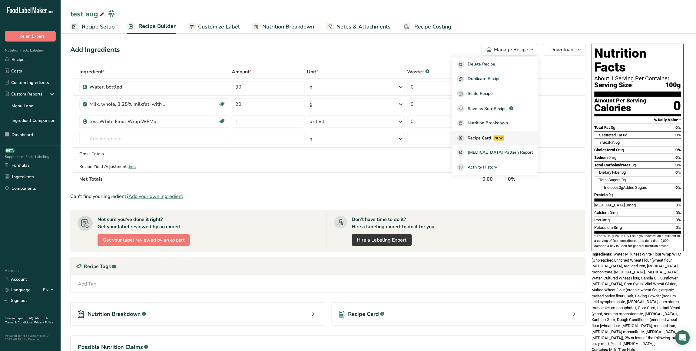
click at [487, 138] on span "Recipe Card" at bounding box center [479, 138] width 23 height 6
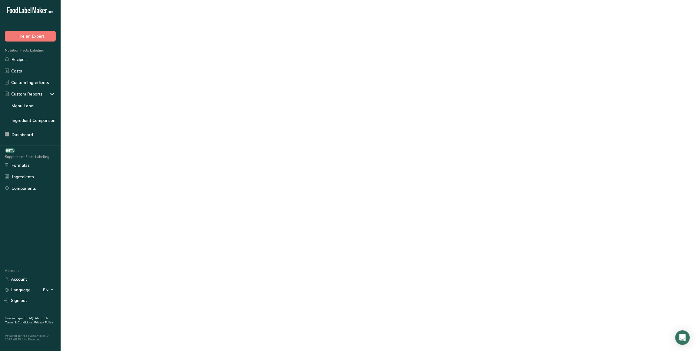
click at [489, 138] on div at bounding box center [348, 175] width 696 height 351
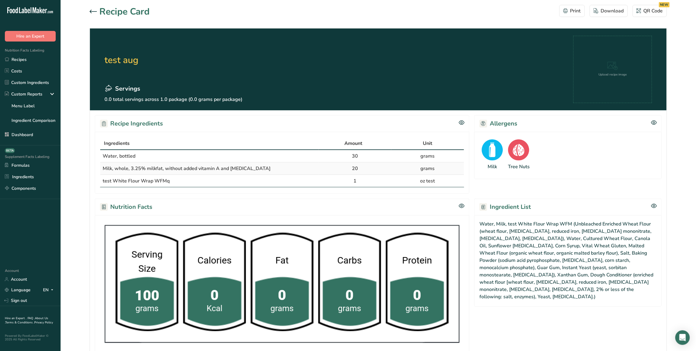
click at [94, 8] on div at bounding box center [95, 11] width 10 height 7
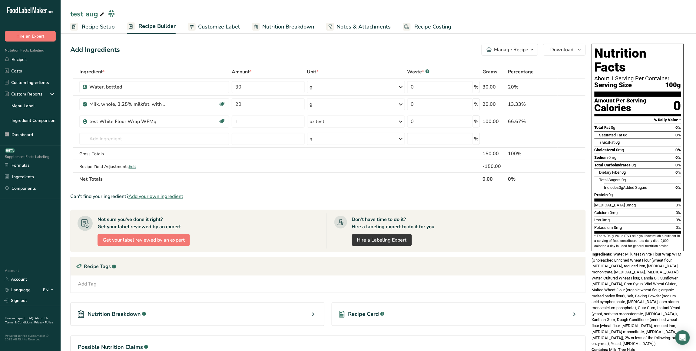
click at [509, 50] on div "Manage Recipe" at bounding box center [512, 49] width 34 height 7
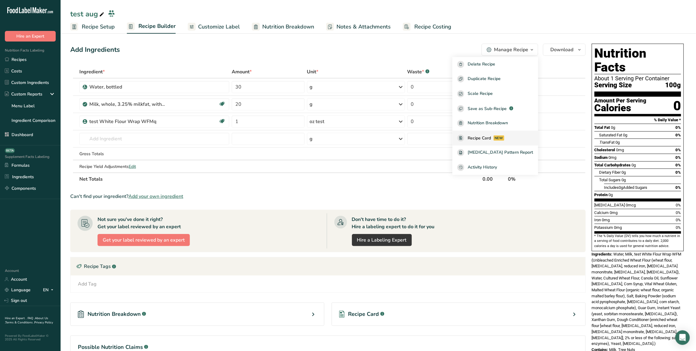
click at [487, 136] on span "Recipe Card" at bounding box center [479, 138] width 23 height 6
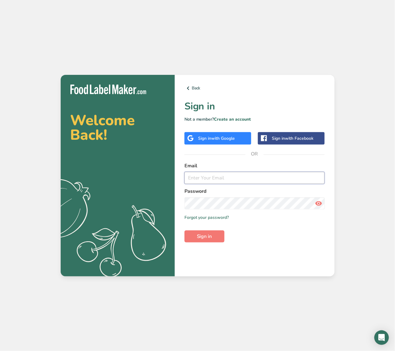
type input "[EMAIL_ADDRESS][DOMAIN_NAME]"
click at [221, 181] on input "[EMAIL_ADDRESS][DOMAIN_NAME]" at bounding box center [254, 178] width 140 height 12
click at [233, 120] on link "Create an account" at bounding box center [232, 119] width 37 height 6
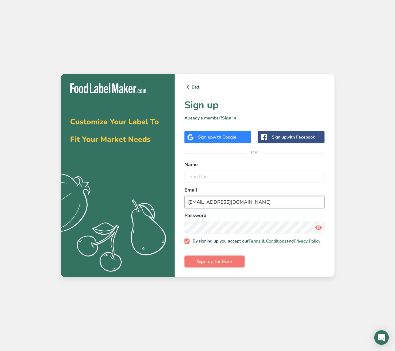
click at [213, 204] on input "[EMAIL_ADDRESS][DOMAIN_NAME]" at bounding box center [254, 202] width 140 height 12
click at [219, 203] on input "[EMAIL_ADDRESS][DOMAIN_NAME]" at bounding box center [254, 202] width 140 height 12
type input "[EMAIL_ADDRESS][DOMAIN_NAME]"
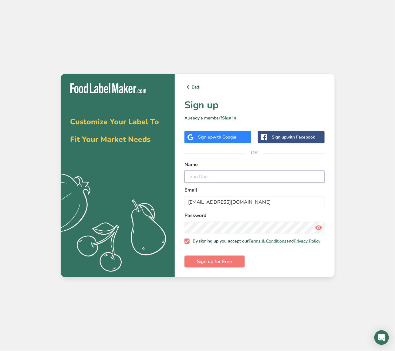
click at [208, 181] on input "text" at bounding box center [254, 177] width 140 height 12
paste input "[EMAIL_ADDRESS][DOMAIN_NAME]"
type input "[EMAIL_ADDRESS][DOMAIN_NAME]"
click at [235, 262] on button "Sign up for Free" at bounding box center [214, 261] width 60 height 12
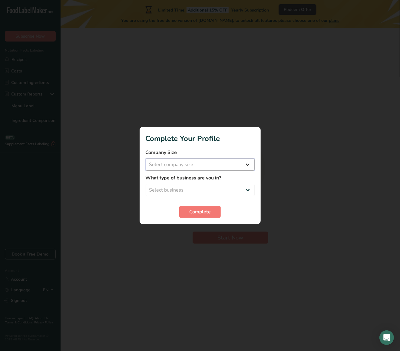
select select "1"
click at [146, 158] on select "Select company size Fewer than 10 Employees 10 to 50 Employees 51 to 500 Employ…" at bounding box center [200, 164] width 109 height 12
select select "1"
click at [146, 184] on select "Select business Packaged Food Manufacturer Restaurant & Cafe Bakery Meal Plans …" at bounding box center [200, 190] width 109 height 12
click at [215, 207] on button "Complete" at bounding box center [200, 212] width 42 height 12
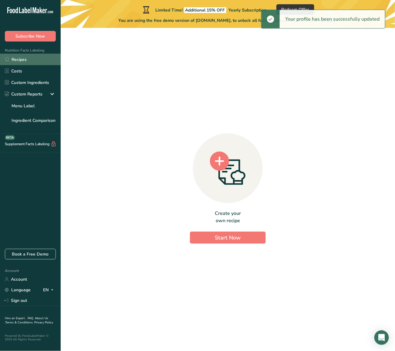
click at [32, 64] on link "Recipes" at bounding box center [30, 60] width 61 height 12
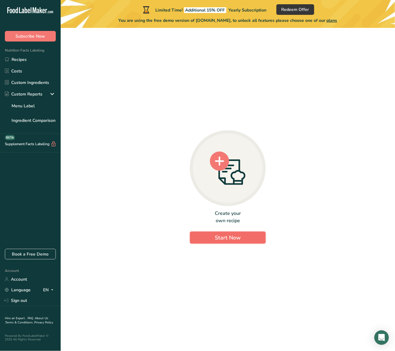
click at [220, 238] on span "Start Now" at bounding box center [228, 237] width 26 height 7
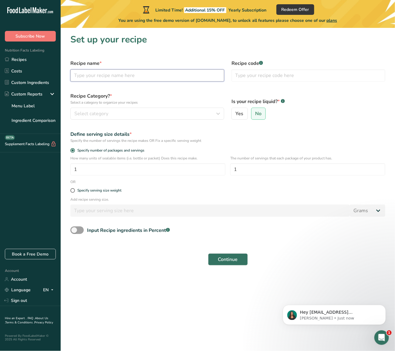
click at [153, 75] on input "text" at bounding box center [147, 75] width 154 height 12
type input "test"
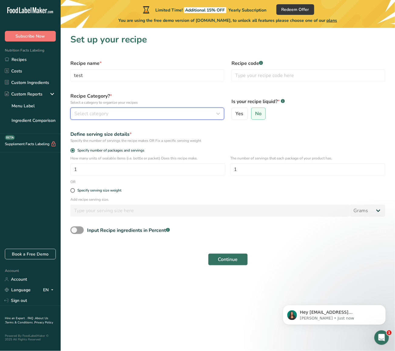
click at [97, 108] on button "Select category" at bounding box center [147, 114] width 154 height 12
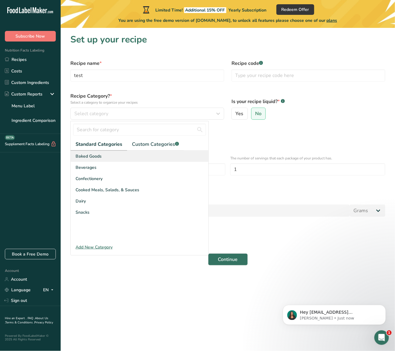
click at [131, 152] on div "Baked Goods" at bounding box center [140, 156] width 138 height 11
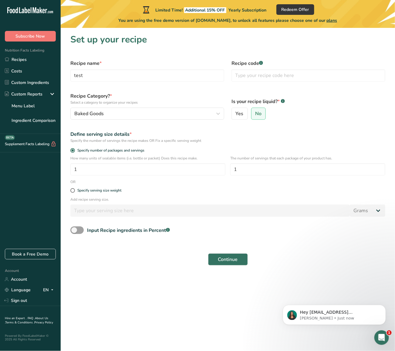
click at [236, 266] on div "Continue" at bounding box center [228, 259] width 322 height 19
click at [222, 259] on span "Continue" at bounding box center [228, 259] width 20 height 7
